Goal: Find specific page/section: Find specific page/section

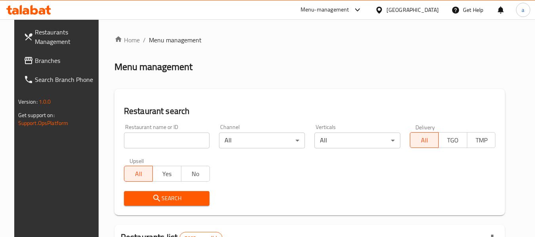
click at [387, 11] on div at bounding box center [380, 10] width 11 height 9
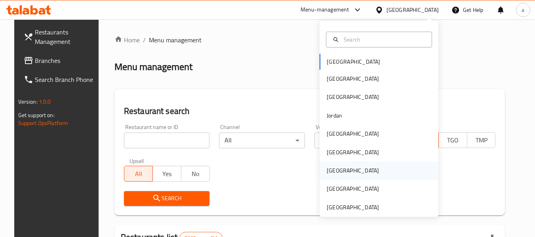
click at [327, 169] on div "[GEOGRAPHIC_DATA]" at bounding box center [353, 170] width 52 height 9
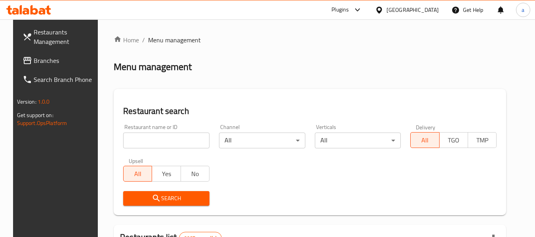
click at [42, 60] on span "Branches" at bounding box center [65, 61] width 63 height 10
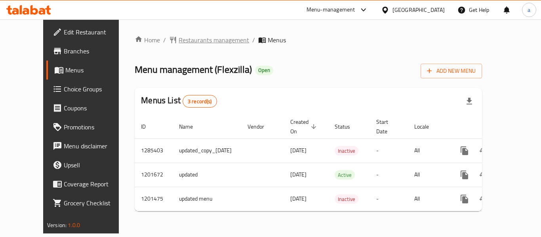
click at [179, 43] on span "Restaurants management" at bounding box center [214, 40] width 71 height 10
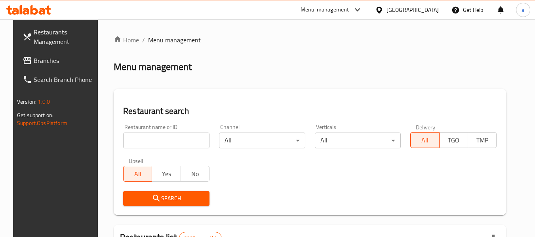
click at [413, 12] on div "[GEOGRAPHIC_DATA]" at bounding box center [407, 9] width 76 height 19
click at [384, 13] on icon at bounding box center [379, 10] width 8 height 8
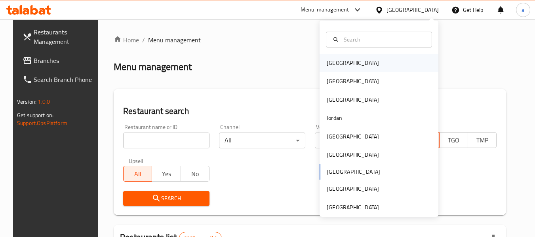
click at [334, 60] on div "[GEOGRAPHIC_DATA]" at bounding box center [353, 63] width 52 height 9
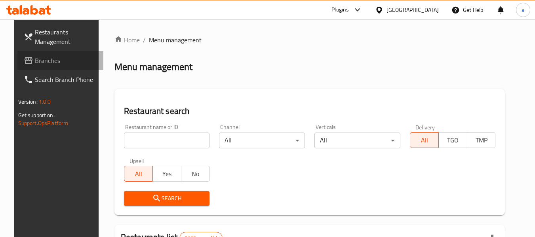
click at [58, 62] on span "Branches" at bounding box center [66, 61] width 63 height 10
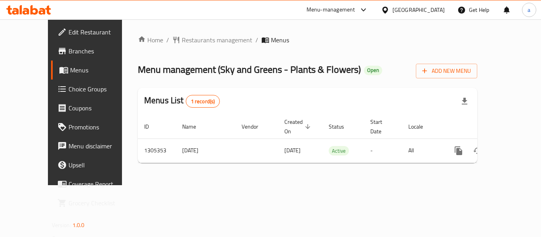
click at [161, 33] on div "Home / Restaurants management / Menus Menu management ( Sky and Greens - Plants…" at bounding box center [307, 102] width 371 height 166
click at [182, 38] on span "Restaurants management" at bounding box center [217, 40] width 71 height 10
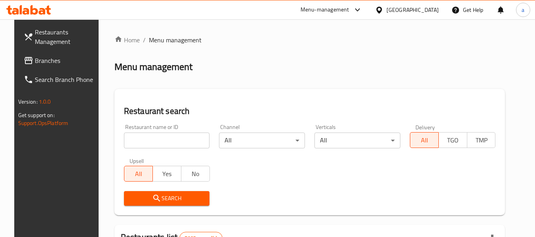
click at [49, 60] on span "Branches" at bounding box center [66, 61] width 63 height 10
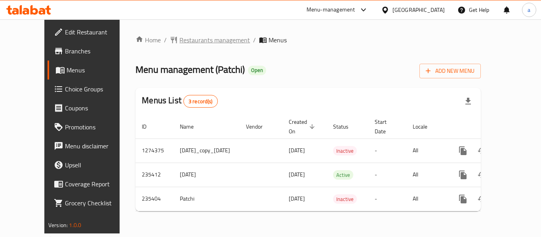
click at [180, 38] on span "Restaurants management" at bounding box center [215, 40] width 71 height 10
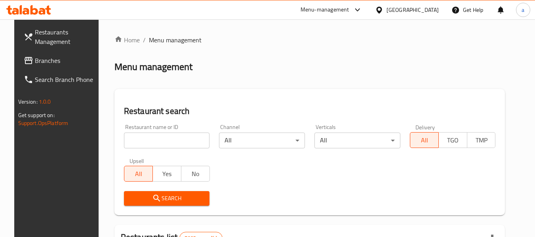
click at [384, 12] on icon at bounding box center [379, 10] width 8 height 8
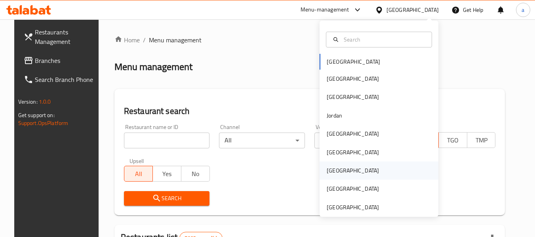
click at [327, 173] on div "[GEOGRAPHIC_DATA]" at bounding box center [353, 170] width 52 height 9
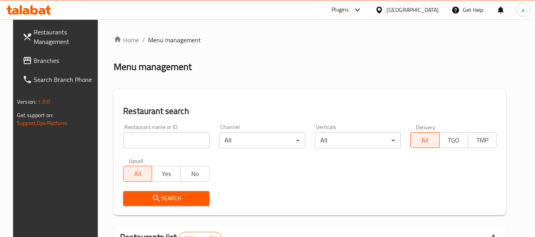
click at [23, 63] on icon at bounding box center [28, 61] width 10 height 10
